Goal: Information Seeking & Learning: Check status

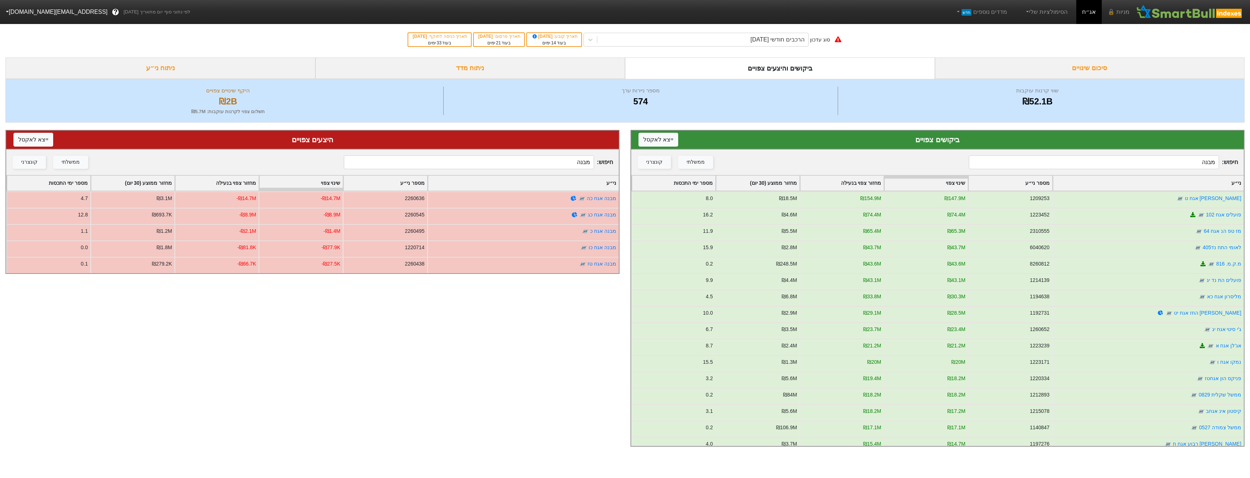
click at [785, 32] on div "סוג עדכון הרכבים חודשי [DATE] תאריך קובע : [DATE] בעוד 14 ימים תאריך פרסום : [D…" at bounding box center [625, 40] width 1250 height 36
click at [801, 43] on div "הרכבים חודשי [DATE]" at bounding box center [777, 39] width 54 height 9
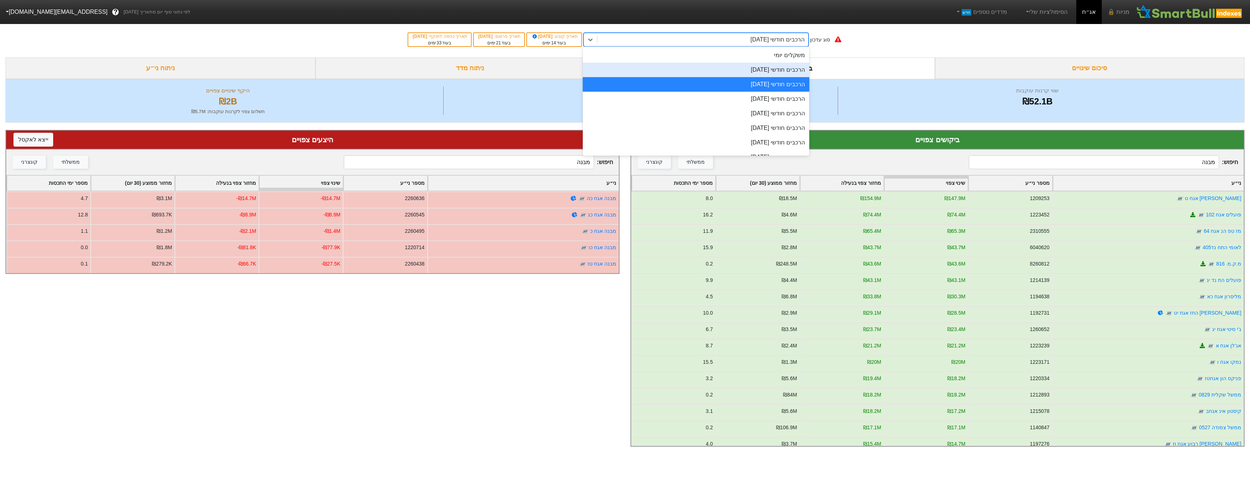
click at [802, 61] on div "משקלים יומי" at bounding box center [696, 55] width 226 height 15
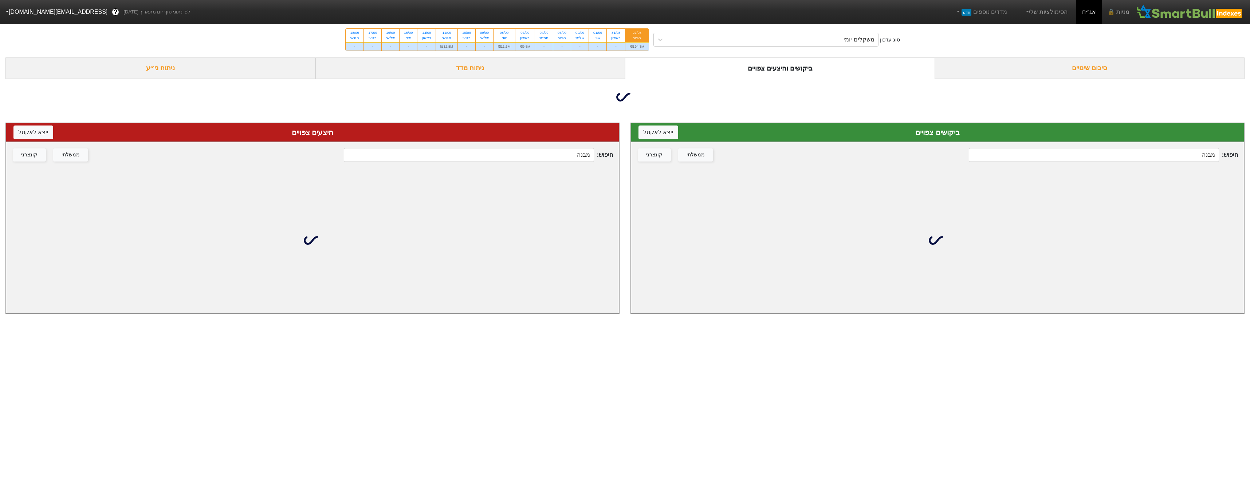
click at [1130, 161] on input "מבנה" at bounding box center [1093, 155] width 250 height 14
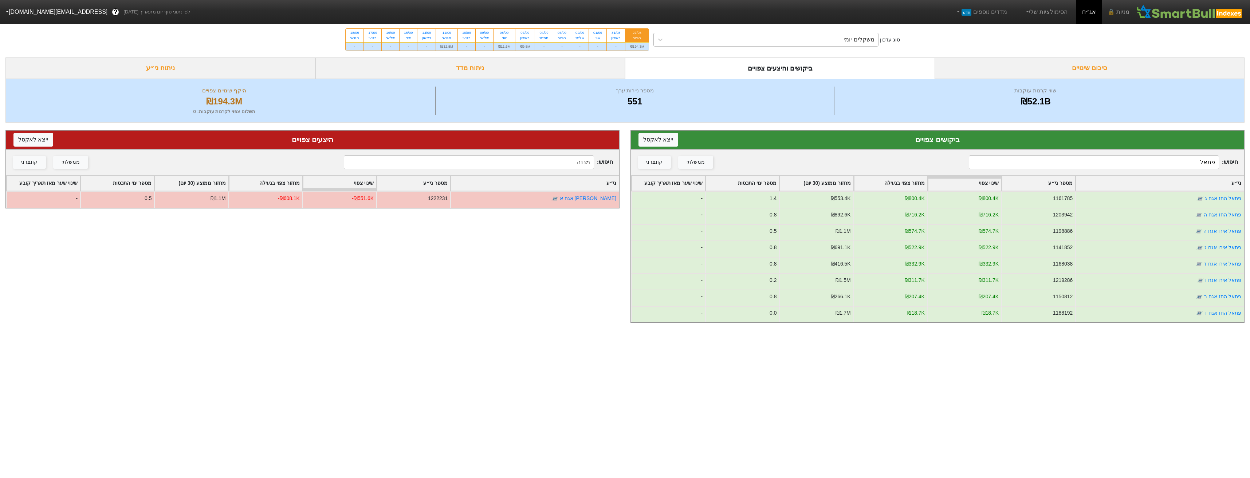
type input "פתאל"
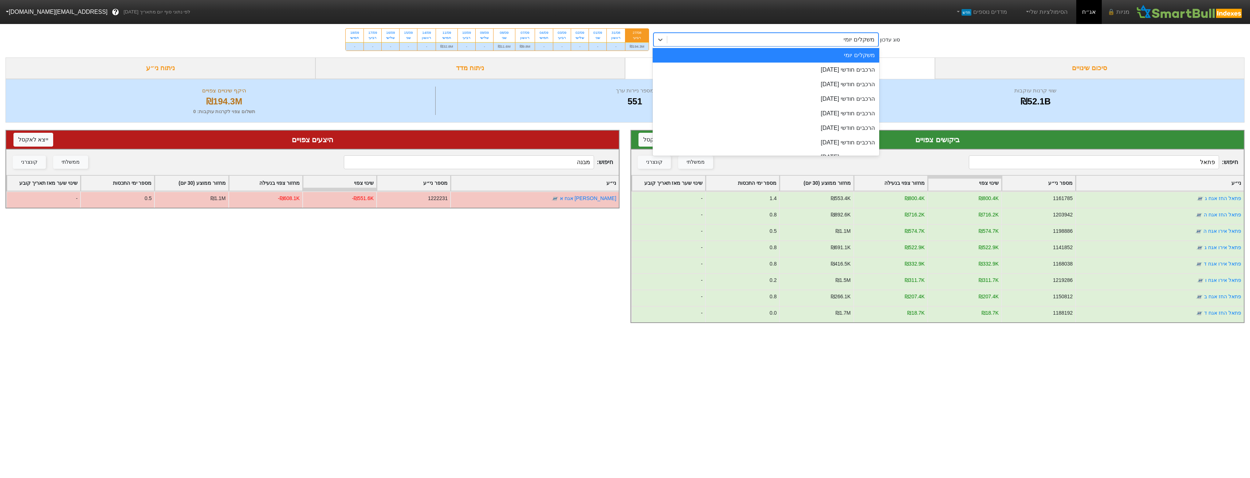
click at [858, 36] on div "משקלים יומי" at bounding box center [858, 39] width 31 height 9
drag, startPoint x: 852, startPoint y: 68, endPoint x: 822, endPoint y: 78, distance: 31.8
click at [851, 67] on div "הרכבים חודשי [DATE]" at bounding box center [765, 70] width 226 height 15
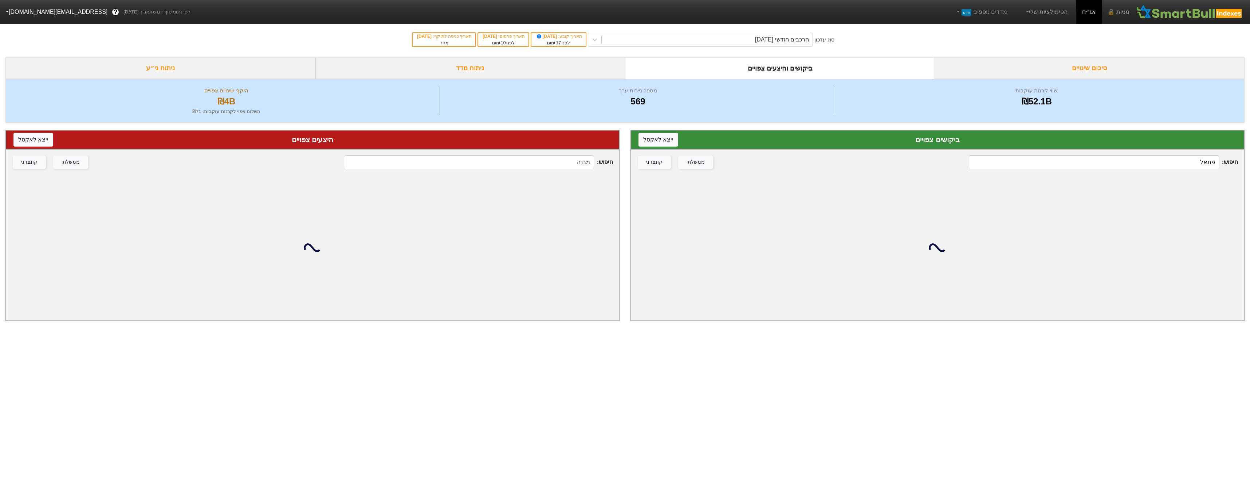
click at [574, 165] on input "מבנה" at bounding box center [469, 162] width 250 height 14
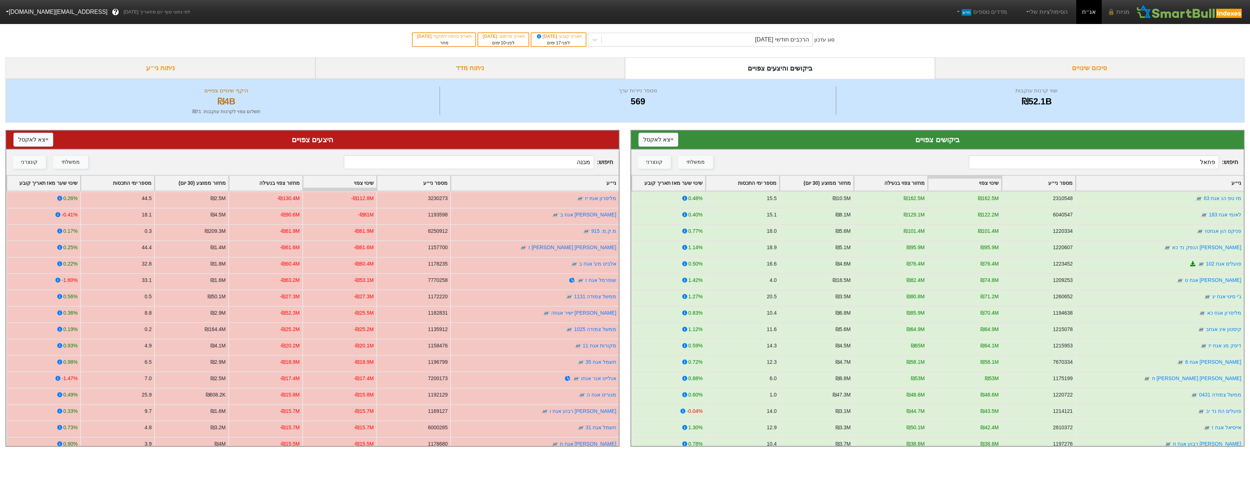
click at [574, 165] on input "מבנה" at bounding box center [469, 162] width 250 height 14
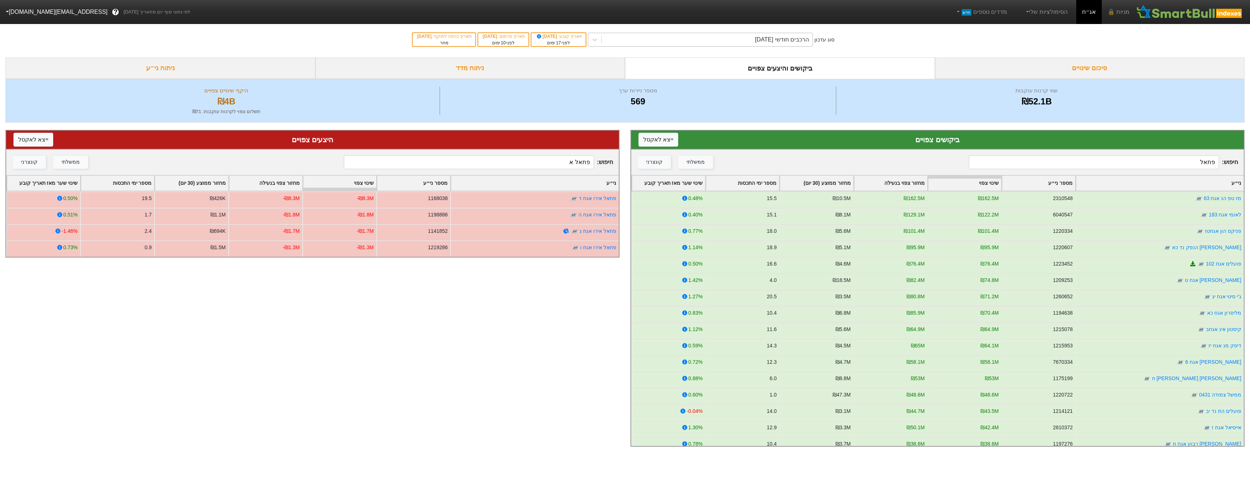
click at [760, 41] on div "הרכבים חודשי [DATE]" at bounding box center [782, 39] width 54 height 9
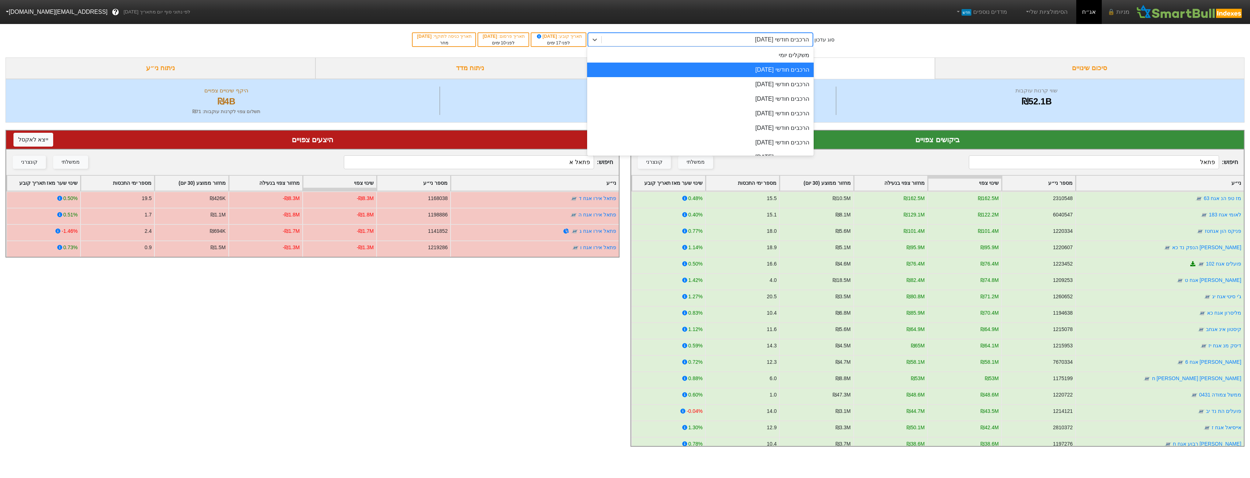
click at [757, 78] on div "הרכבים חודשי [DATE]" at bounding box center [700, 84] width 226 height 15
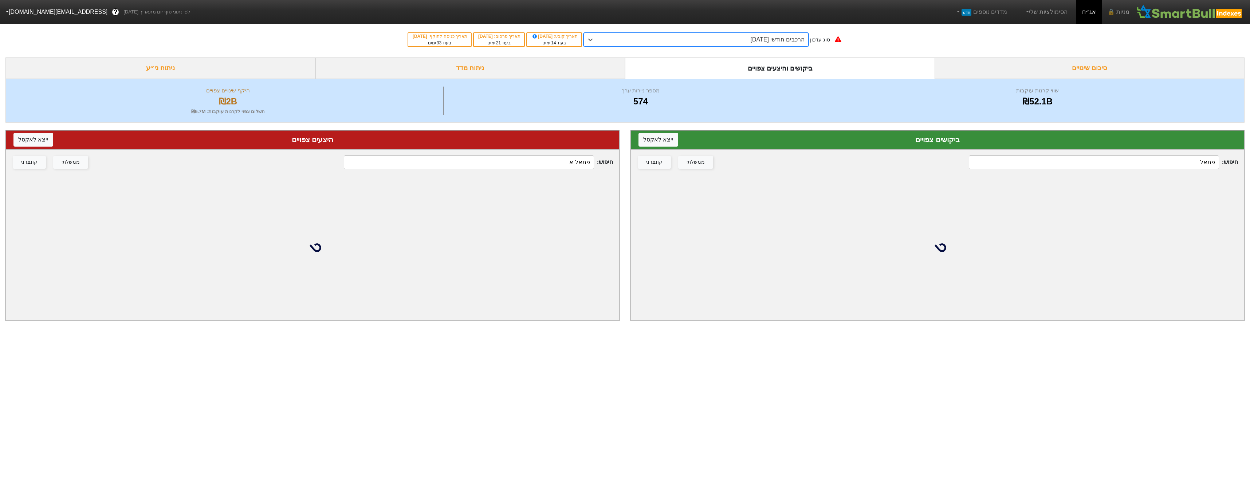
click at [558, 158] on input "פתאל א" at bounding box center [469, 162] width 250 height 14
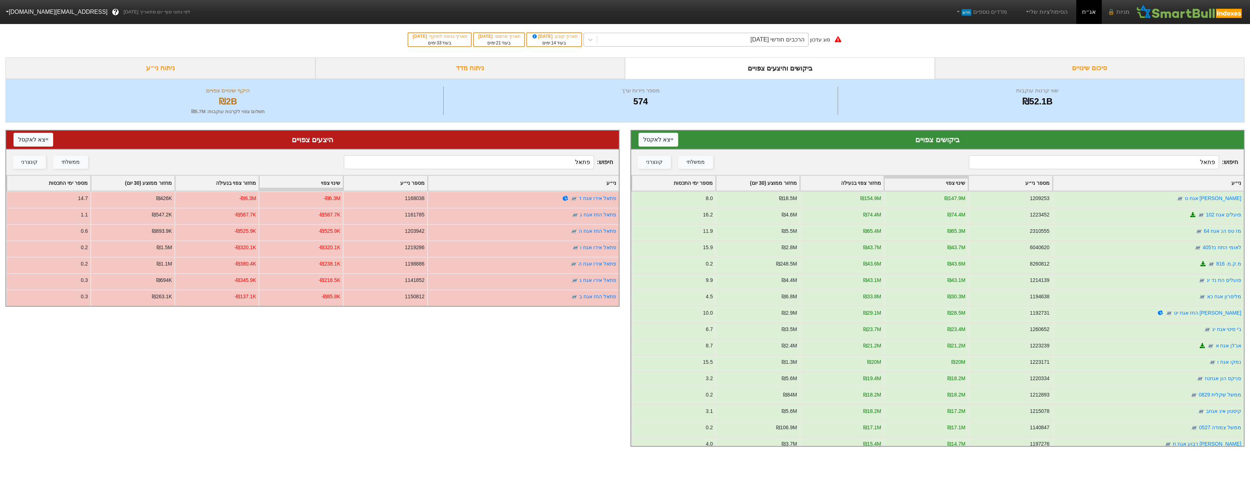
click at [725, 35] on div "הרכבים חודשי [DATE]" at bounding box center [702, 39] width 211 height 13
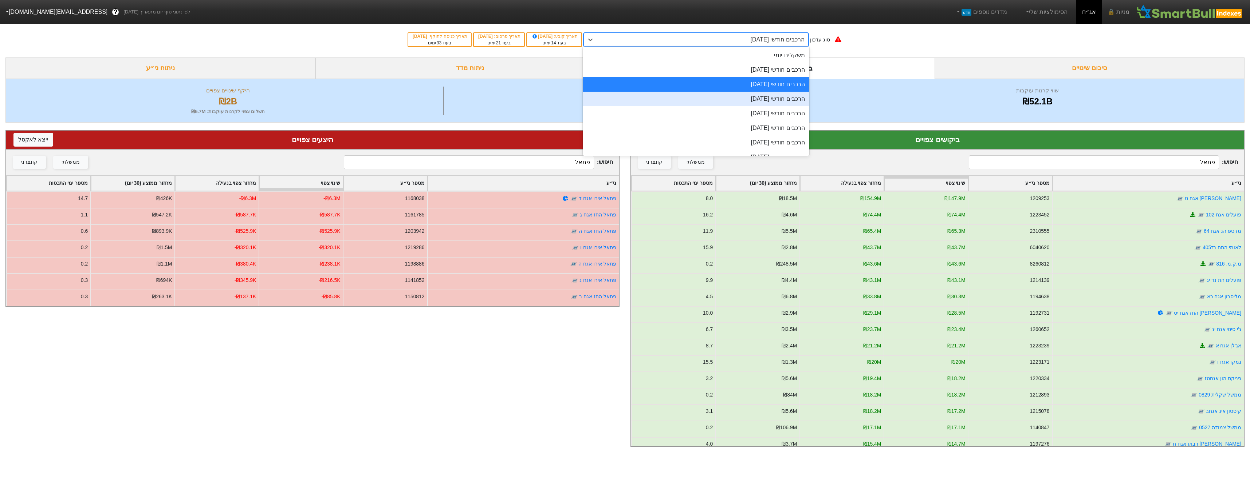
click at [743, 102] on div "הרכבים חודשי [DATE]" at bounding box center [696, 99] width 226 height 15
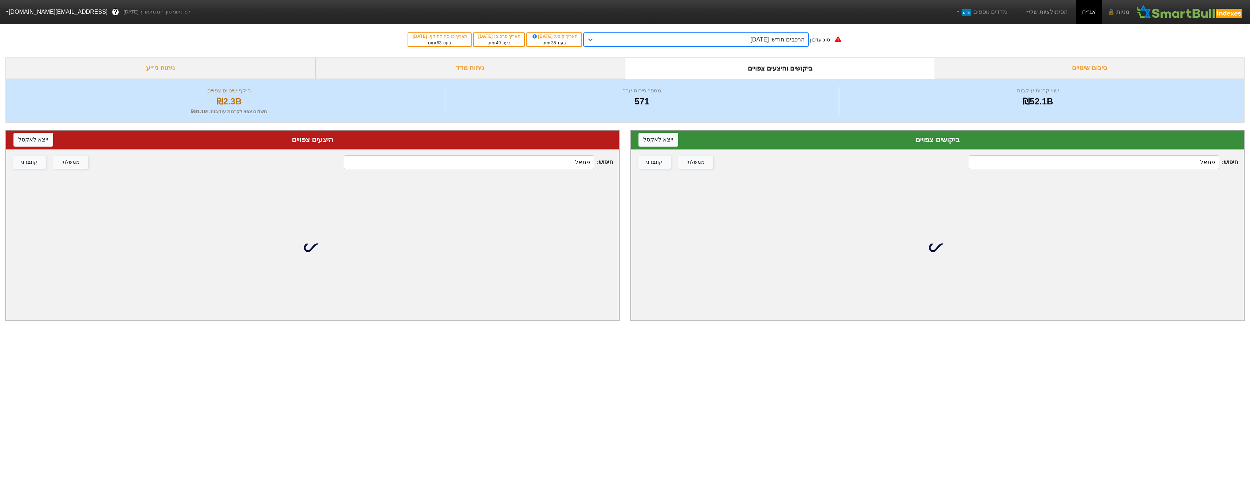
click at [555, 169] on input "פתאל" at bounding box center [469, 162] width 250 height 14
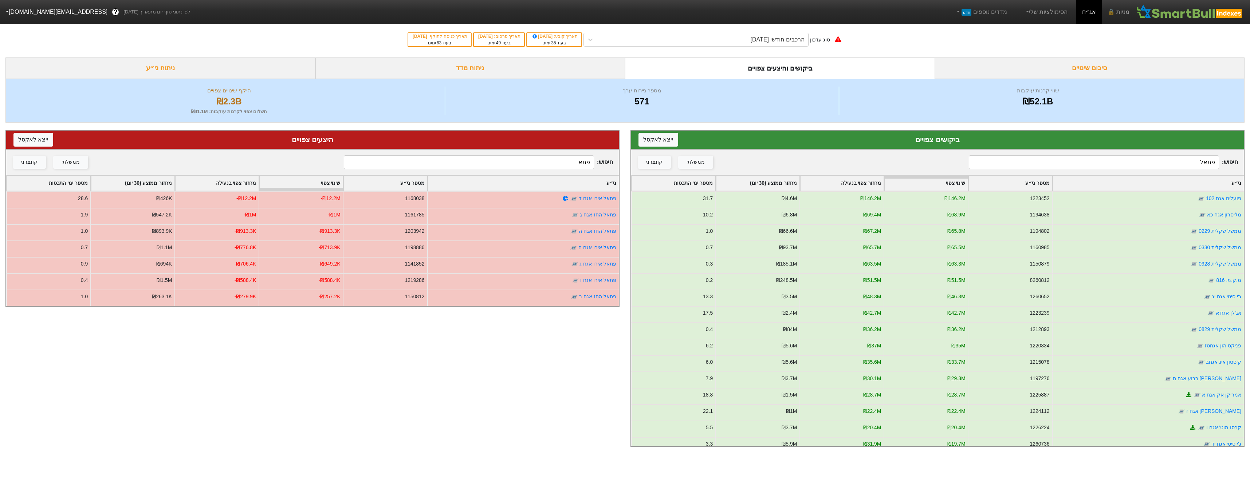
type input "פתאל"
drag, startPoint x: 760, startPoint y: 37, endPoint x: 758, endPoint y: 44, distance: 7.8
click at [759, 37] on div "הרכבים חודשי [DATE]" at bounding box center [777, 39] width 54 height 9
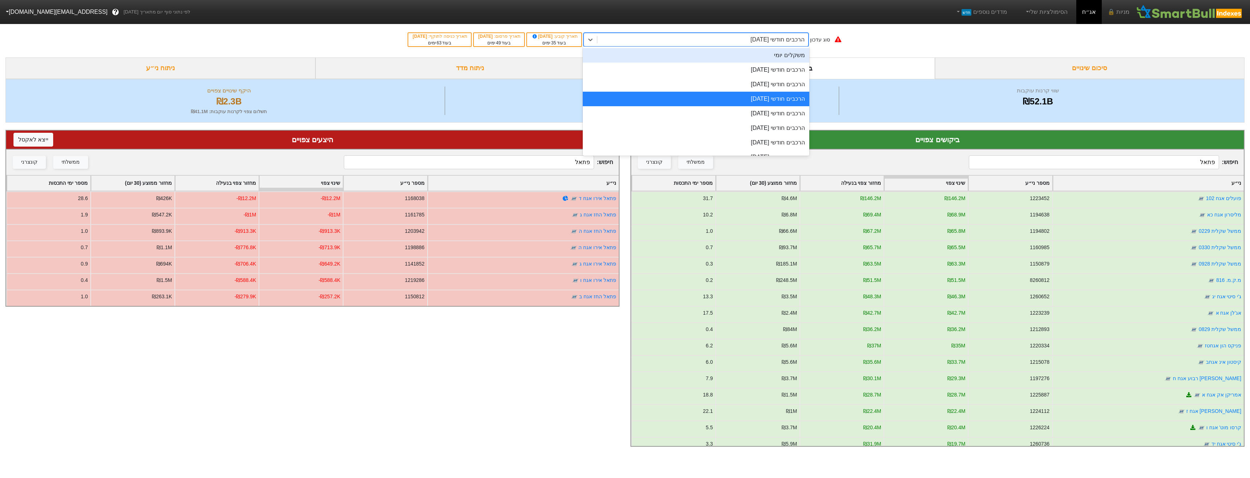
click at [706, 47] on div "סוג עדכון option הרכבים חודשי [DATE], selected. option משקלים יומי focused, 1 o…" at bounding box center [625, 40] width 1250 height 36
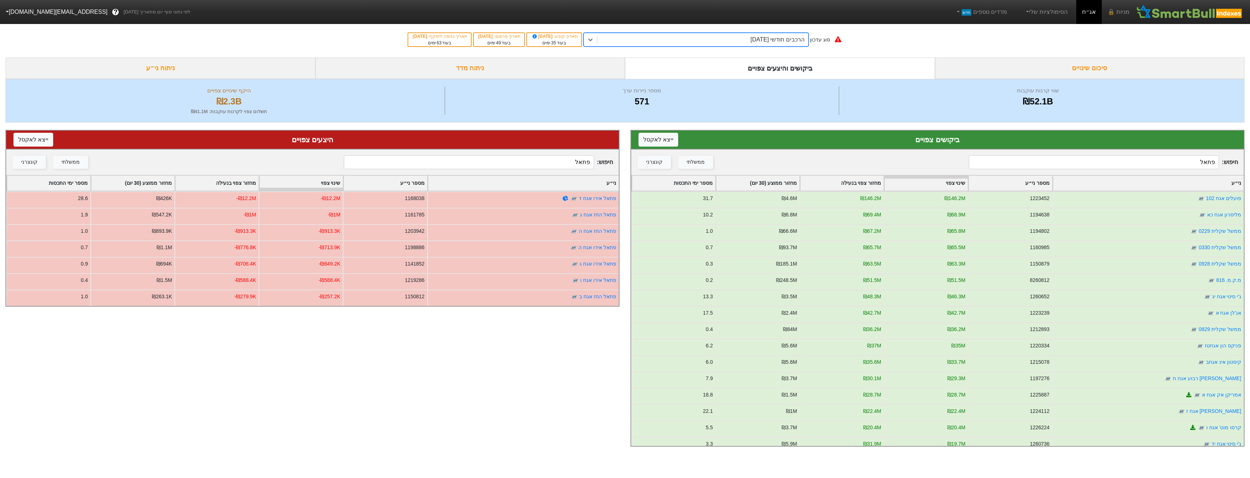
click at [760, 42] on div "הרכבים חודשי [DATE]" at bounding box center [777, 39] width 54 height 9
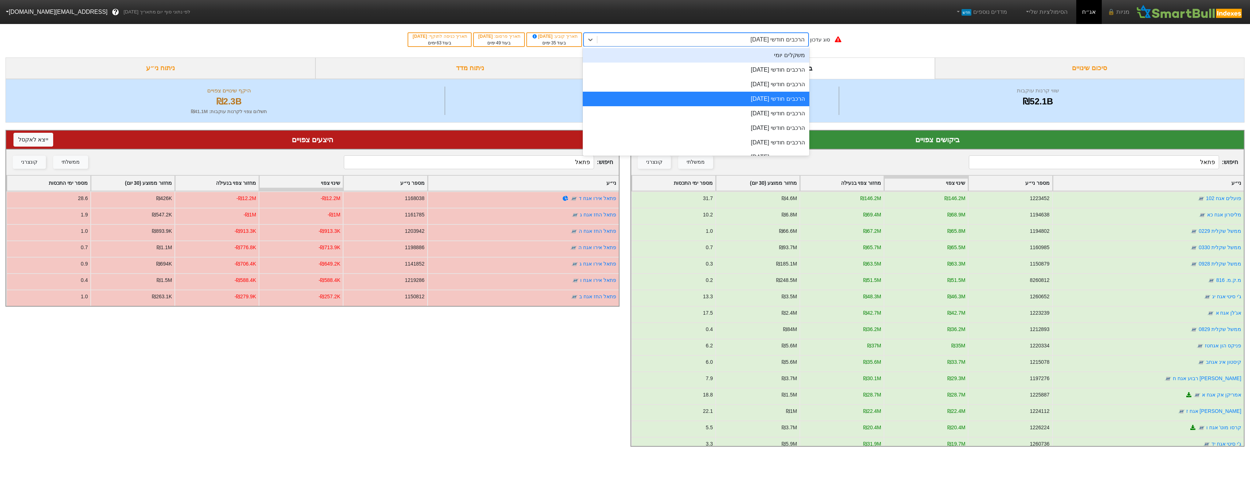
click at [762, 57] on div "משקלים יומי" at bounding box center [696, 55] width 226 height 15
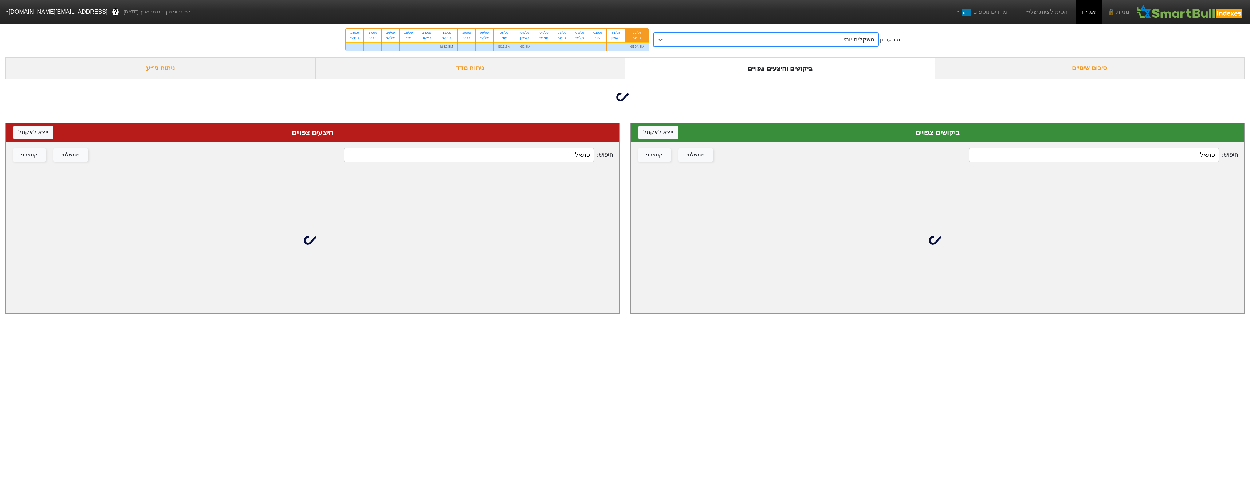
drag, startPoint x: 1095, startPoint y: 158, endPoint x: 1093, endPoint y: 154, distance: 4.1
click at [1094, 155] on input "פתאל" at bounding box center [1093, 155] width 250 height 14
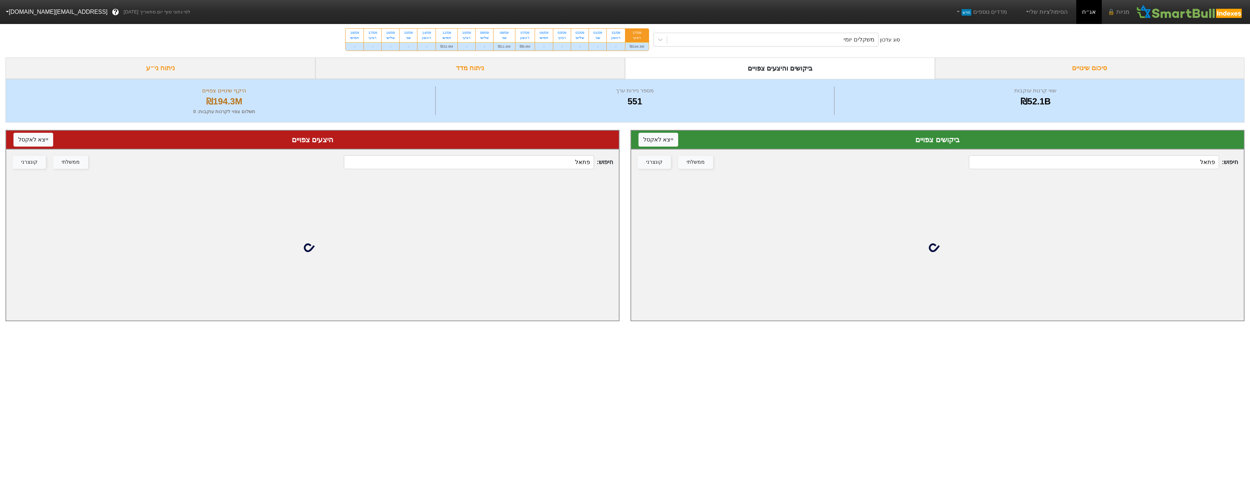
click at [1093, 154] on div "חיפוש : פתאל ממשלתי קונצרני" at bounding box center [937, 162] width 612 height 25
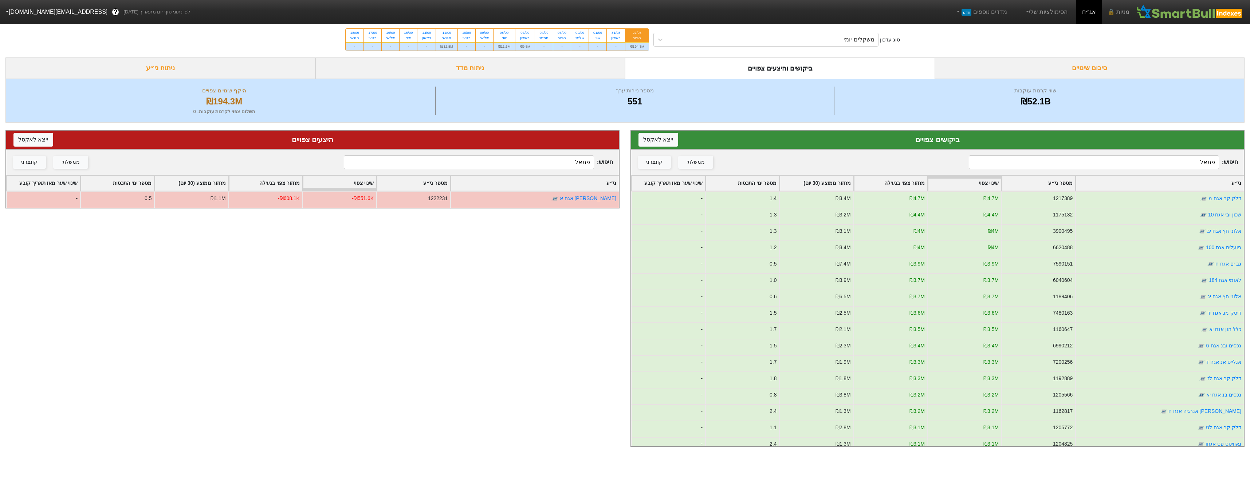
click at [1095, 161] on input "פתאל" at bounding box center [1093, 162] width 250 height 14
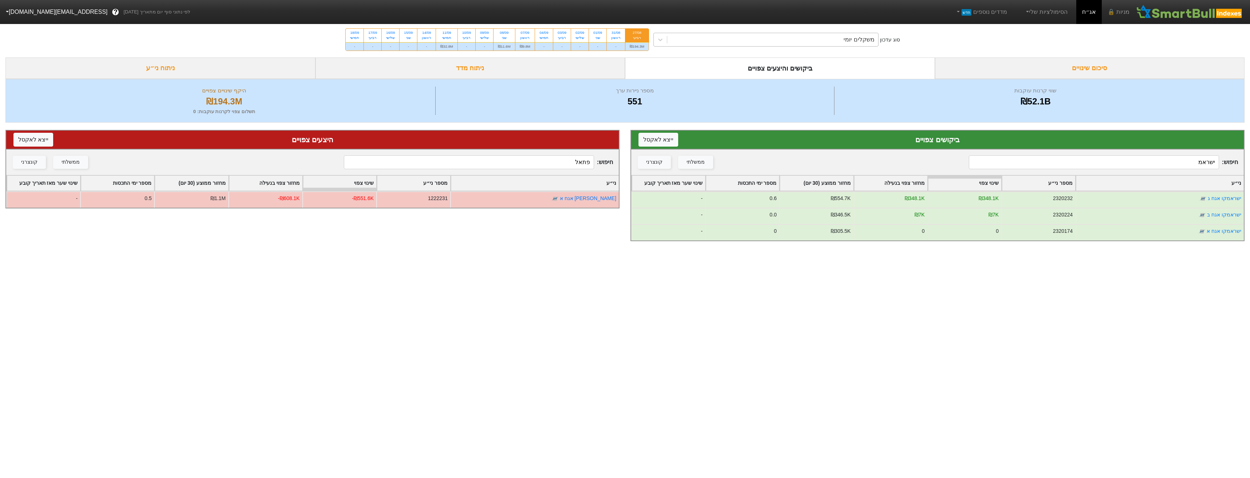
click at [869, 39] on div "משקלים יומי" at bounding box center [858, 39] width 31 height 9
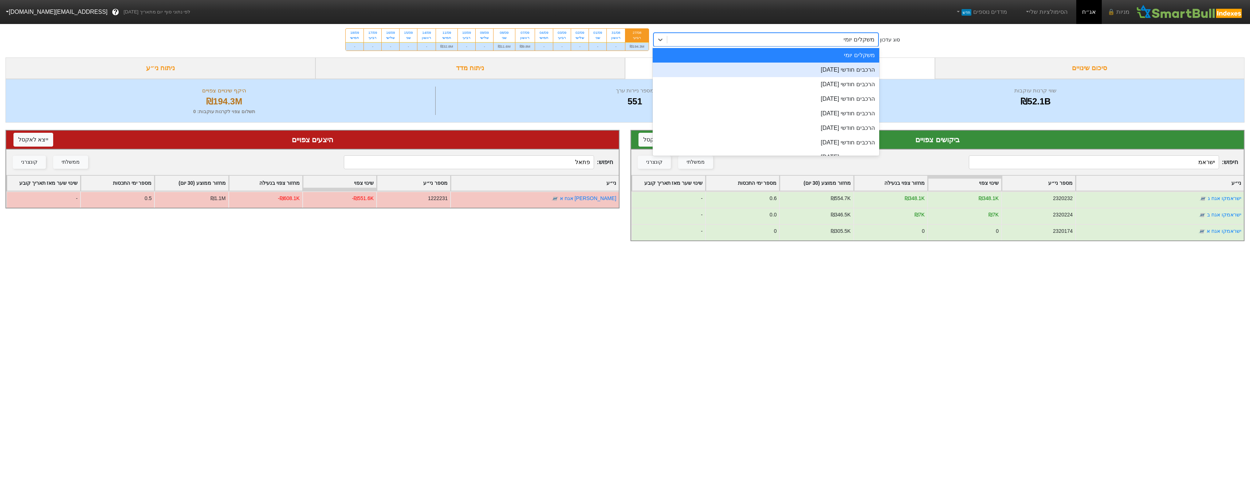
click at [875, 74] on div "הרכבים חודשי [DATE]" at bounding box center [765, 70] width 226 height 15
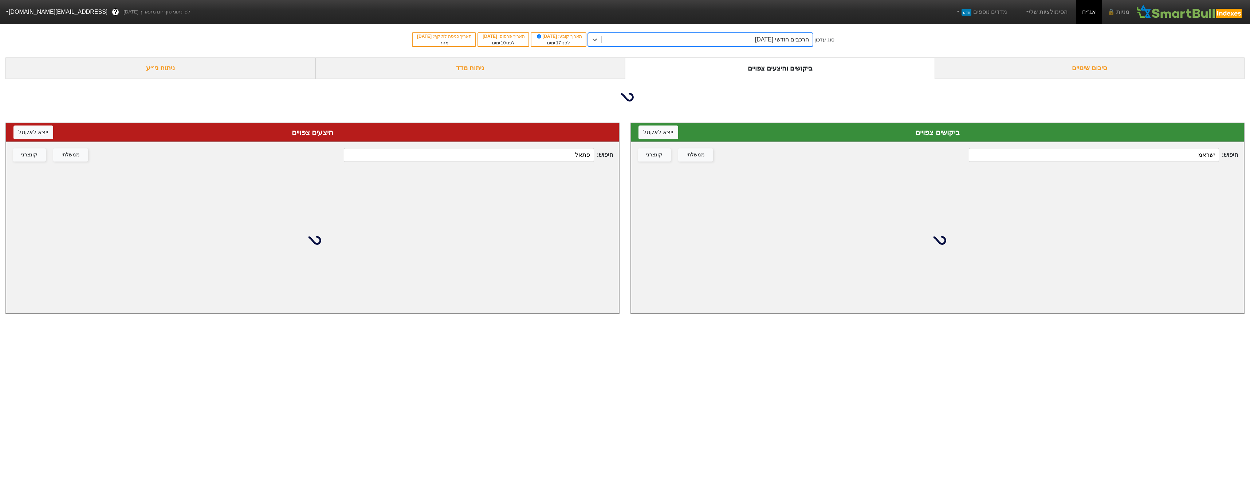
click at [1130, 161] on input "ישראמ" at bounding box center [1093, 155] width 250 height 14
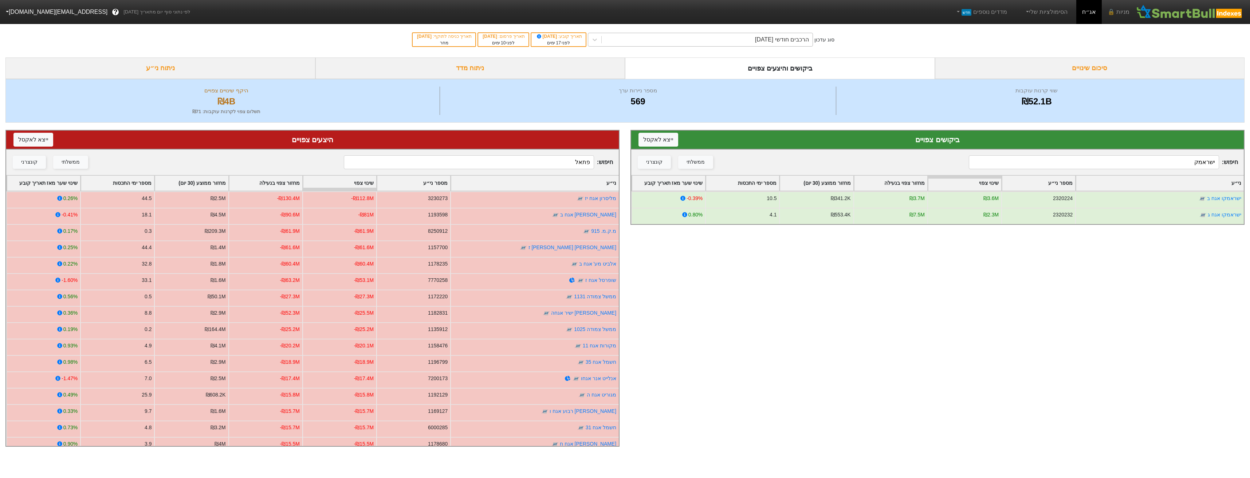
click at [784, 42] on div "הרכבים חודשי [DATE]" at bounding box center [782, 39] width 54 height 9
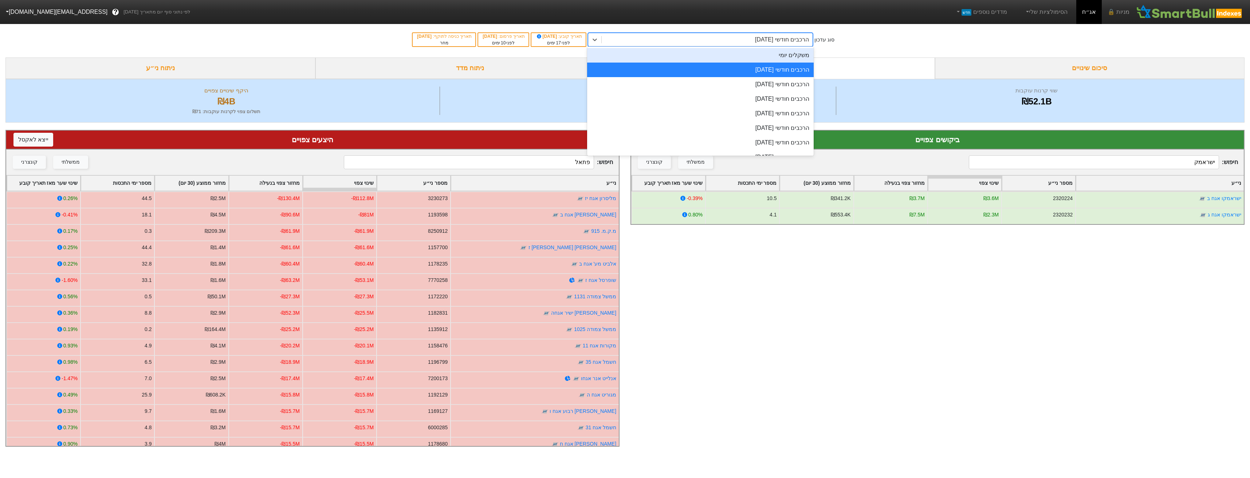
click at [796, 59] on div "משקלים יומי" at bounding box center [700, 55] width 226 height 15
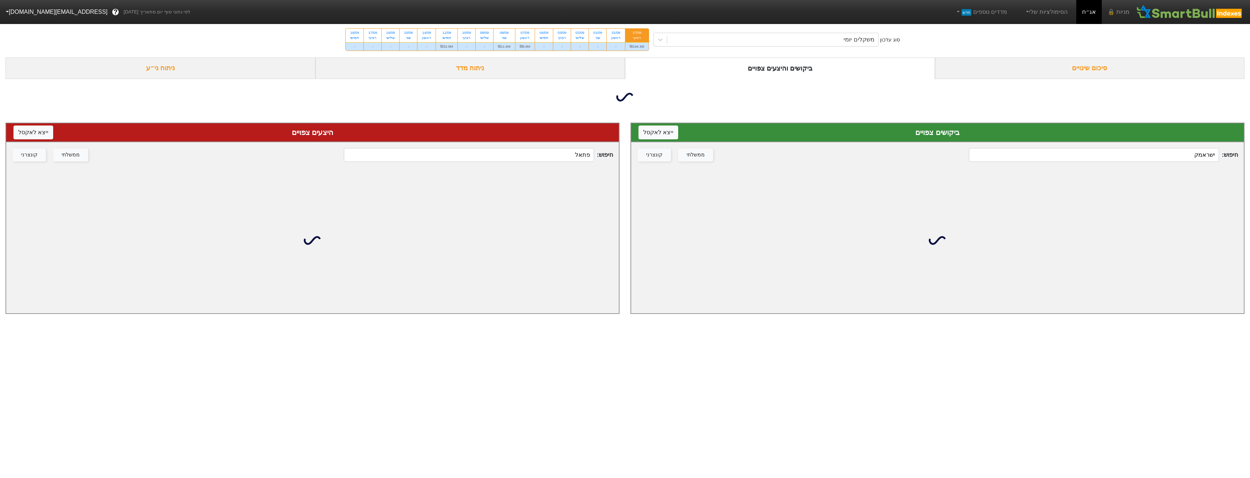
click at [1121, 159] on input "ישראמק" at bounding box center [1093, 155] width 250 height 14
click at [1122, 159] on input "ישראמק" at bounding box center [1093, 155] width 250 height 14
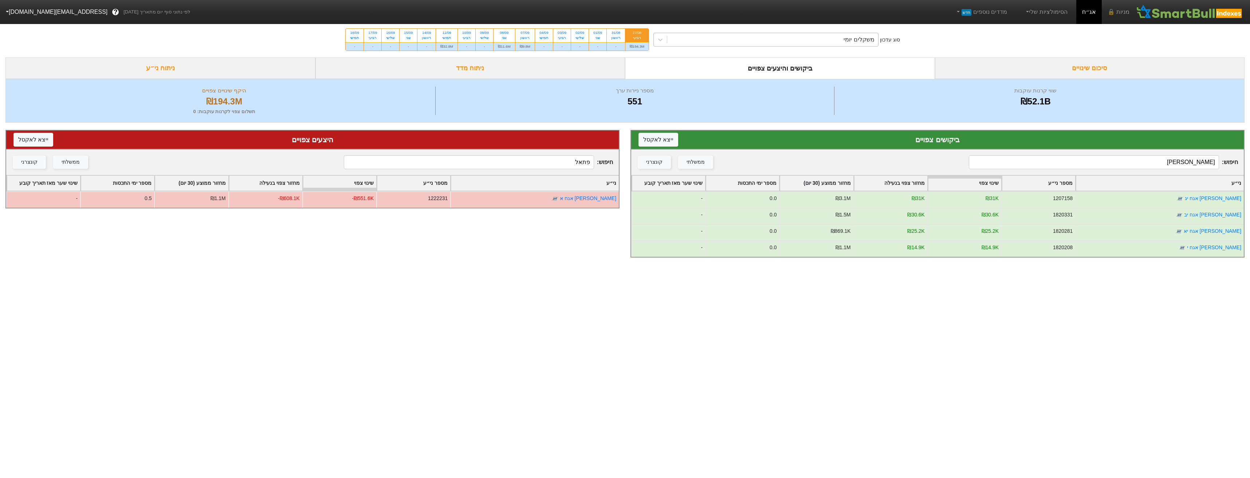
type input "[PERSON_NAME]"
click at [776, 38] on div "משקלים יומי" at bounding box center [772, 39] width 211 height 13
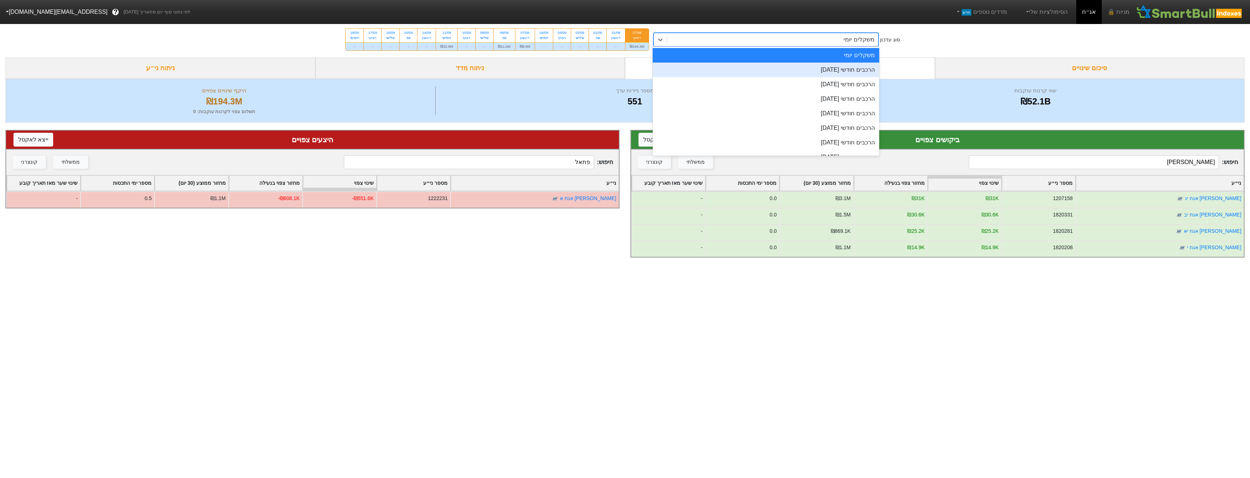
click at [791, 64] on div "הרכבים חודשי [DATE]" at bounding box center [765, 70] width 226 height 15
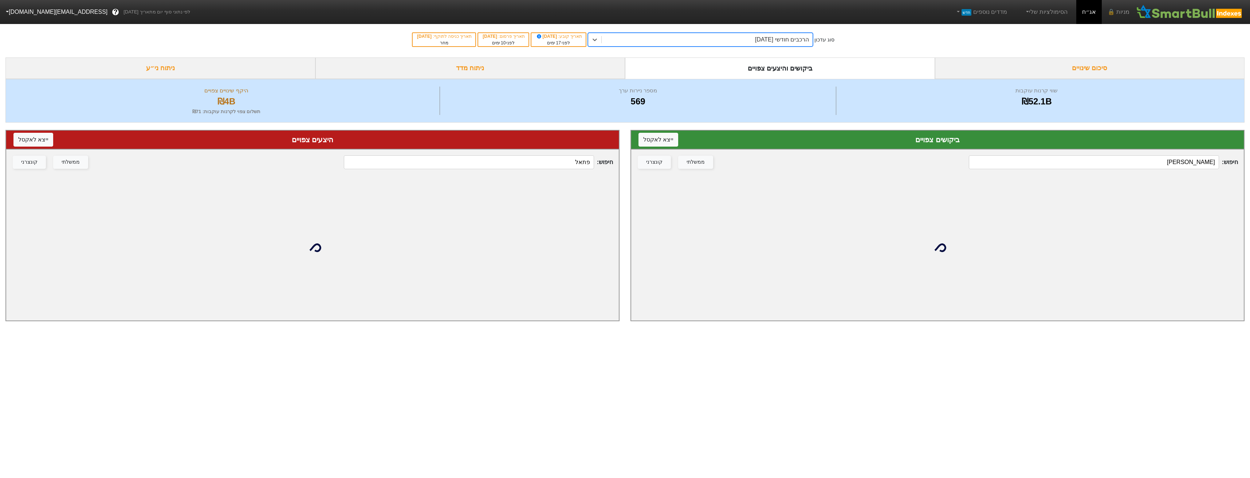
click at [560, 163] on input "פתאל" at bounding box center [469, 162] width 250 height 14
click at [561, 166] on input "פתאל" at bounding box center [469, 162] width 250 height 14
click at [563, 166] on input "פתאל" at bounding box center [469, 162] width 250 height 14
click at [564, 165] on input "פתאל" at bounding box center [469, 162] width 250 height 14
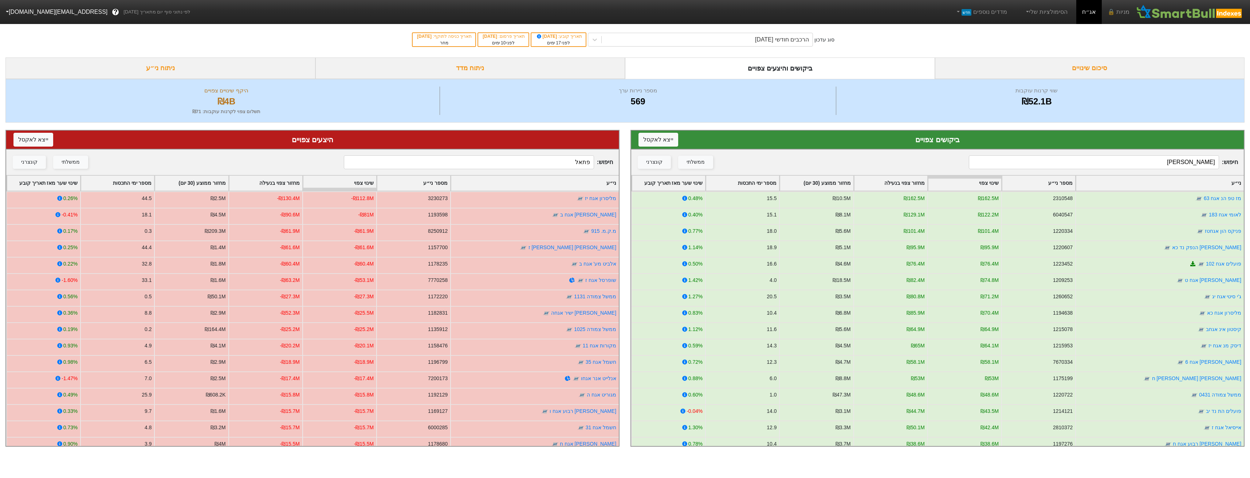
click at [565, 166] on input "פתאל" at bounding box center [469, 162] width 250 height 14
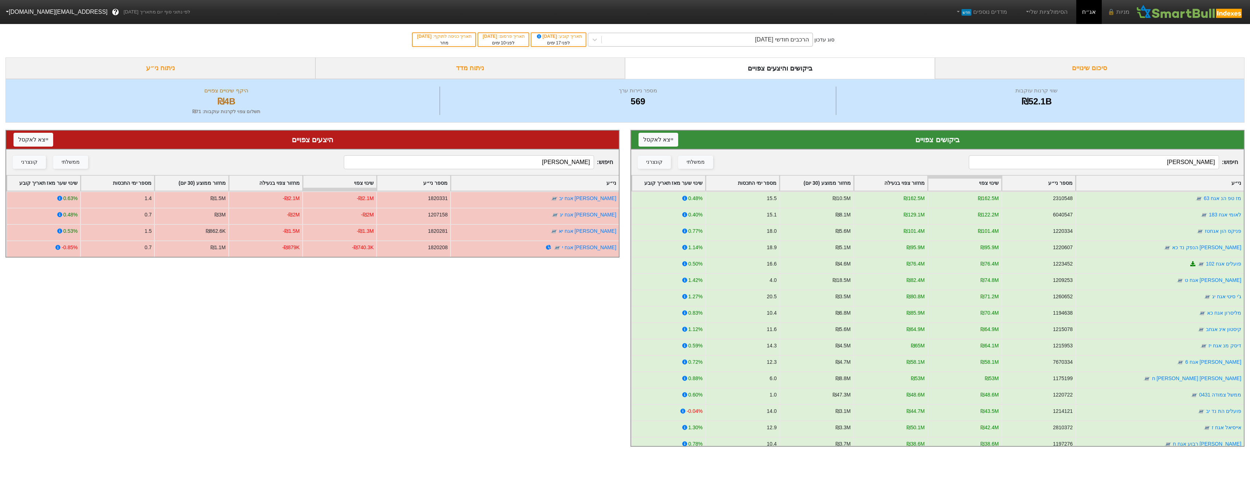
type input "[PERSON_NAME]"
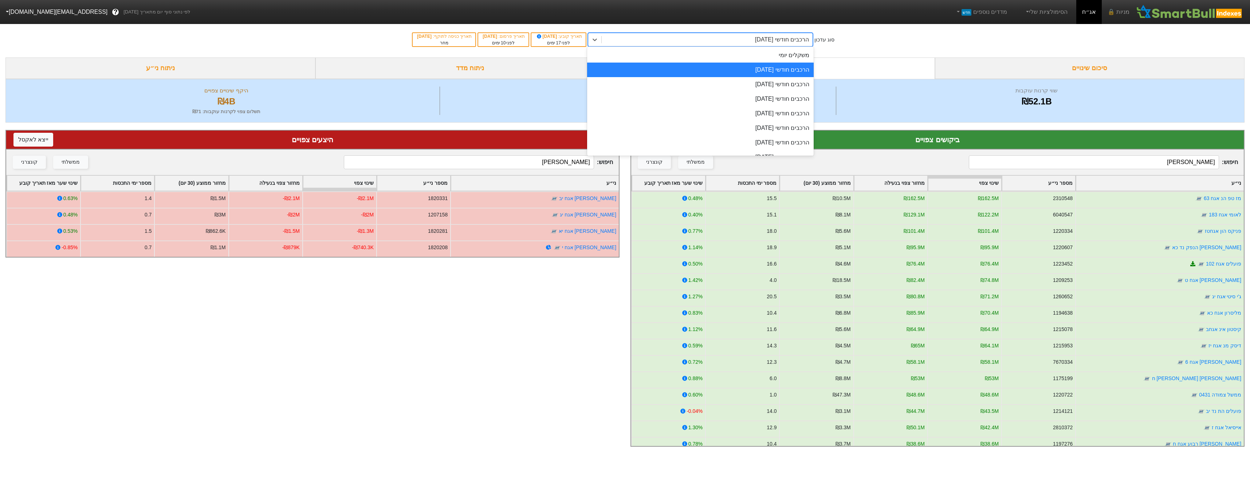
drag, startPoint x: 707, startPoint y: 40, endPoint x: 710, endPoint y: 46, distance: 6.7
click at [707, 40] on div "הרכבים חודשי [DATE]" at bounding box center [706, 39] width 211 height 13
click at [735, 62] on div "משקלים יומי" at bounding box center [700, 55] width 226 height 15
